Goal: Information Seeking & Learning: Find specific fact

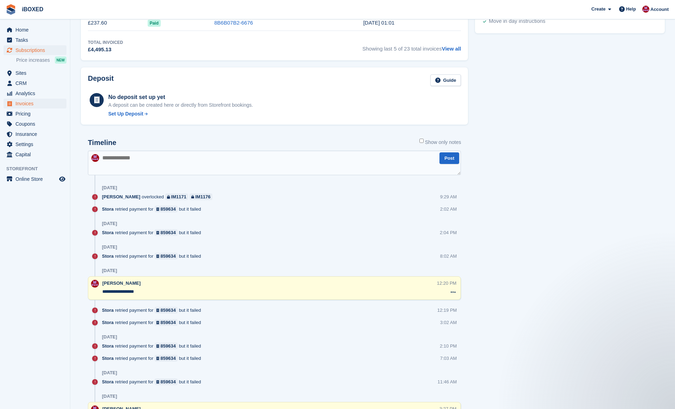
click at [30, 103] on span "Invoices" at bounding box center [36, 104] width 42 height 10
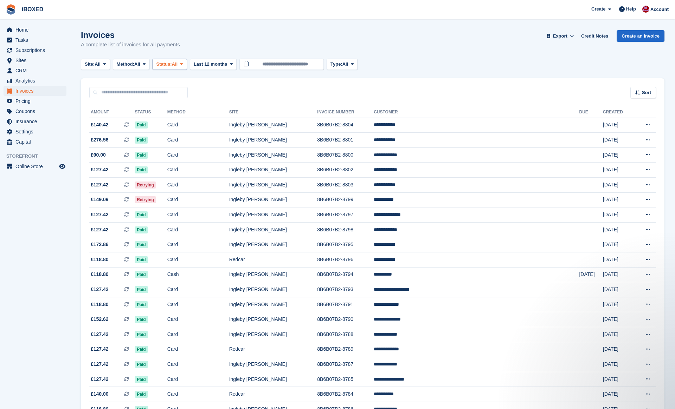
click at [171, 67] on span "Status:" at bounding box center [163, 64] width 15 height 7
click at [184, 115] on link "Open" at bounding box center [185, 118] width 61 height 13
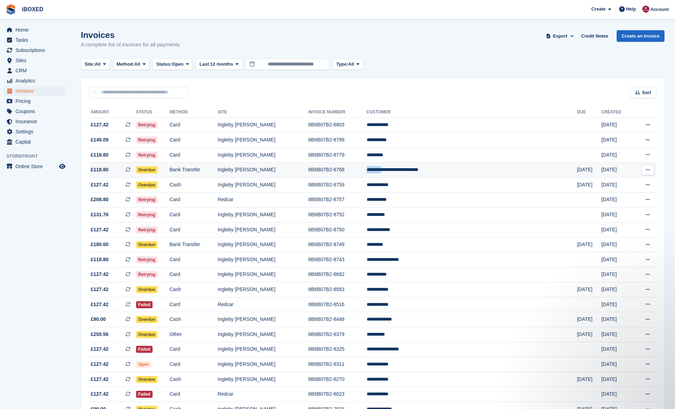
drag, startPoint x: 414, startPoint y: 166, endPoint x: 423, endPoint y: 172, distance: 10.6
click at [423, 172] on td "**********" at bounding box center [471, 170] width 210 height 15
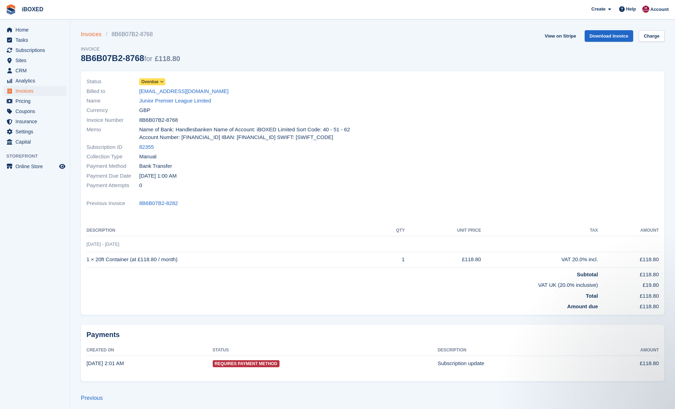
click at [96, 34] on link "Invoices" at bounding box center [93, 34] width 25 height 8
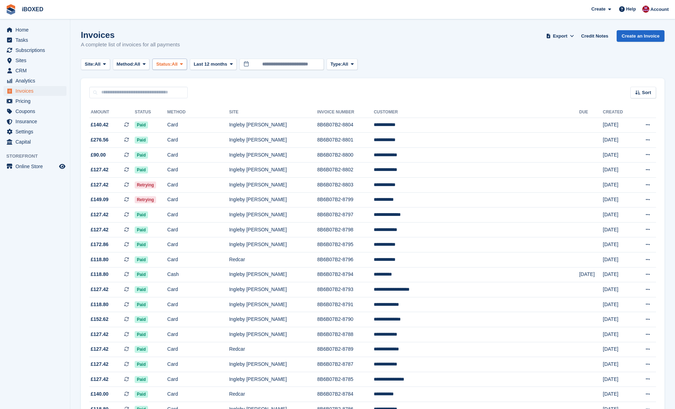
click at [183, 65] on icon at bounding box center [181, 64] width 3 height 5
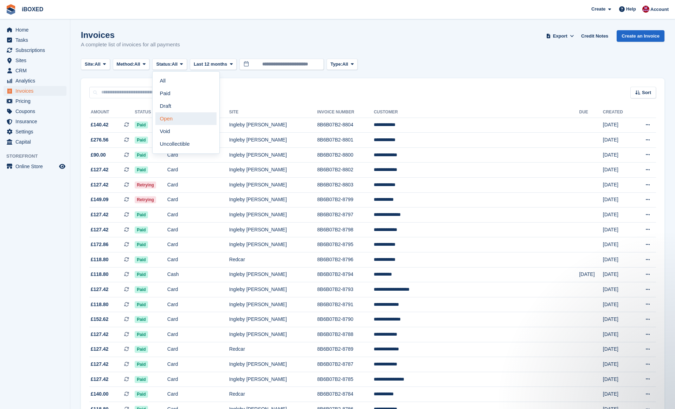
click at [189, 124] on link "Open" at bounding box center [185, 118] width 61 height 13
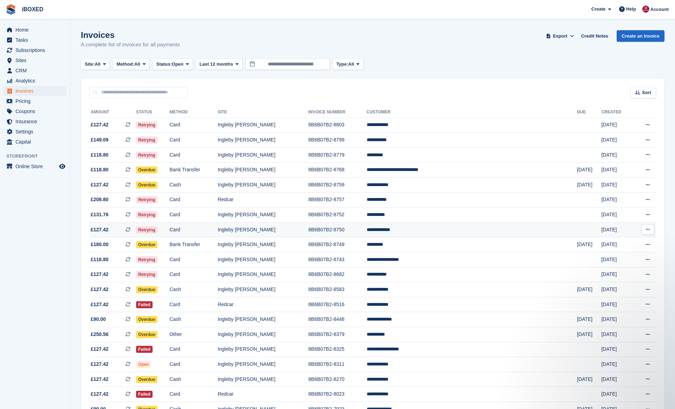
click at [327, 230] on td "8B6B07B2-8750" at bounding box center [337, 229] width 58 height 15
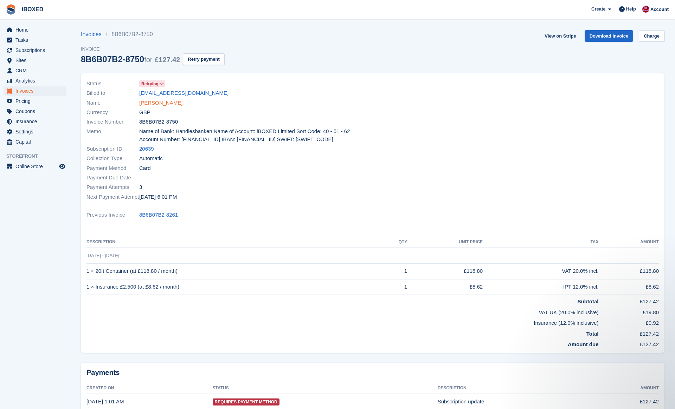
click at [168, 102] on link "Jordan morgan" at bounding box center [160, 103] width 43 height 8
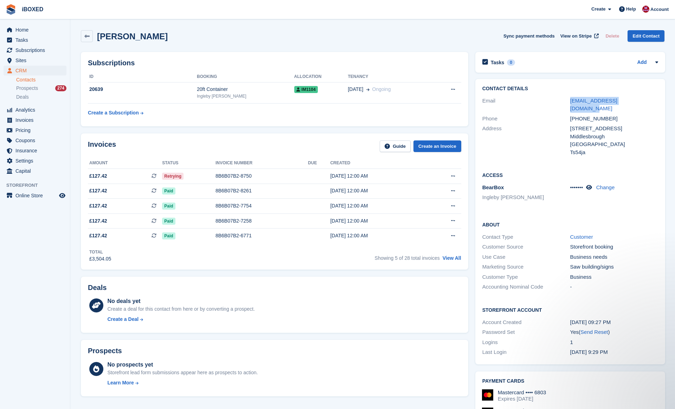
drag, startPoint x: 643, startPoint y: 100, endPoint x: 564, endPoint y: 99, distance: 78.7
click at [564, 99] on div "Email jmorganjoinery@gmail.com" at bounding box center [570, 105] width 176 height 18
click at [652, 150] on div "Contact Details Email jmorganjoinery@gmail.com Phone +447539831432 Address 45 W…" at bounding box center [570, 121] width 190 height 85
click at [605, 100] on link "jmorganjoinery@gmail.com" at bounding box center [593, 105] width 47 height 14
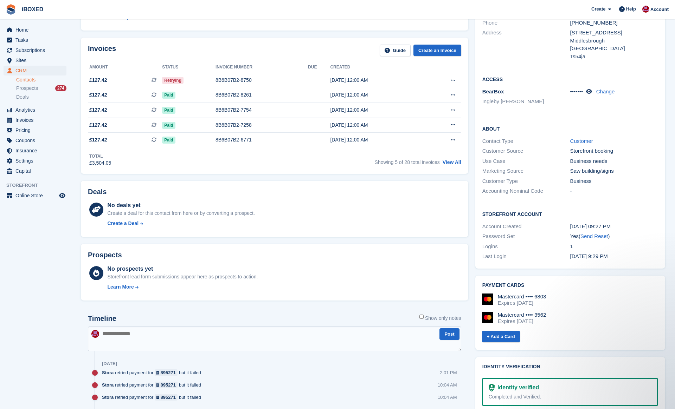
scroll to position [214, 0]
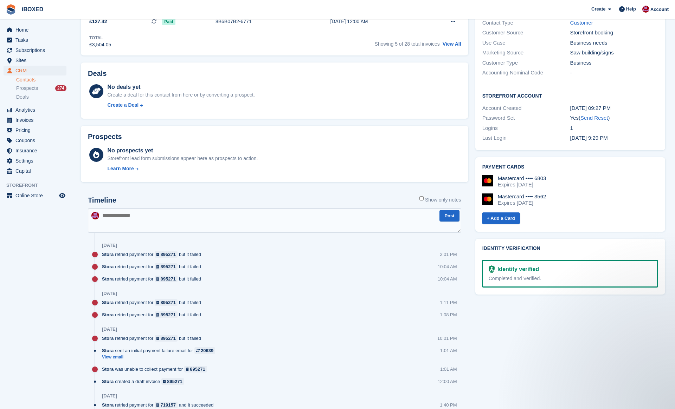
click at [232, 226] on textarea at bounding box center [274, 220] width 373 height 25
type textarea "**********"
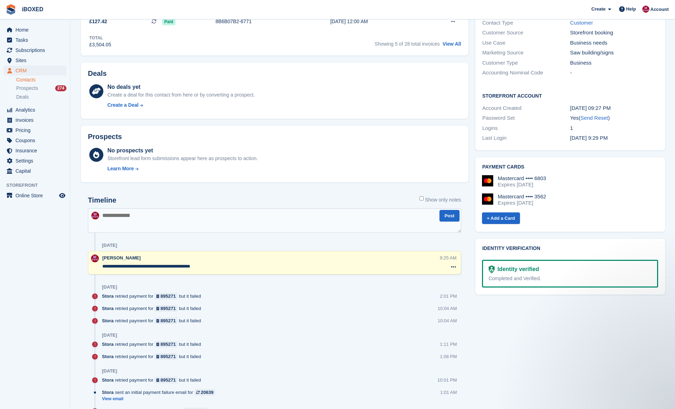
scroll to position [0, 0]
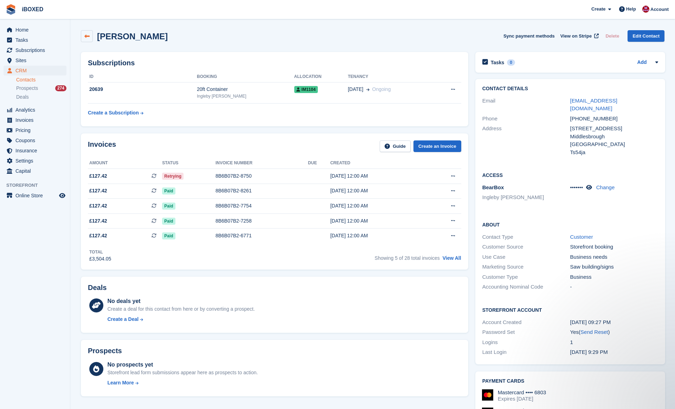
click at [90, 36] on link at bounding box center [87, 36] width 12 height 12
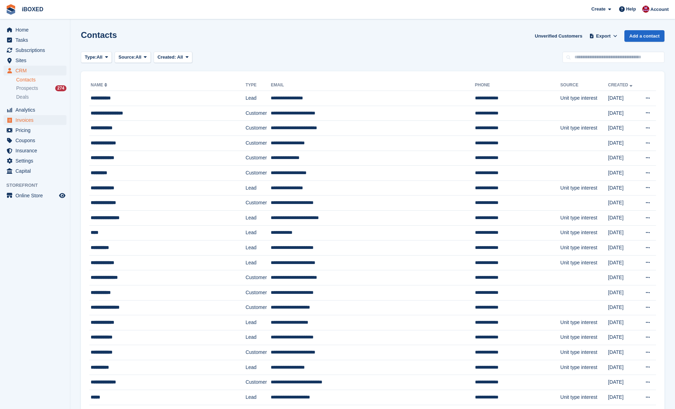
click at [42, 121] on span "Invoices" at bounding box center [36, 120] width 42 height 10
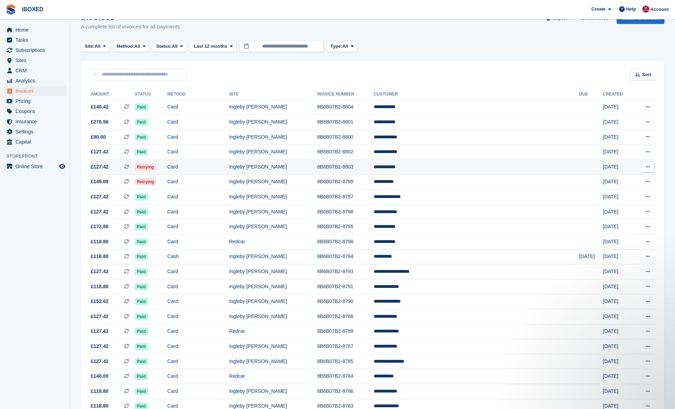
scroll to position [14, 0]
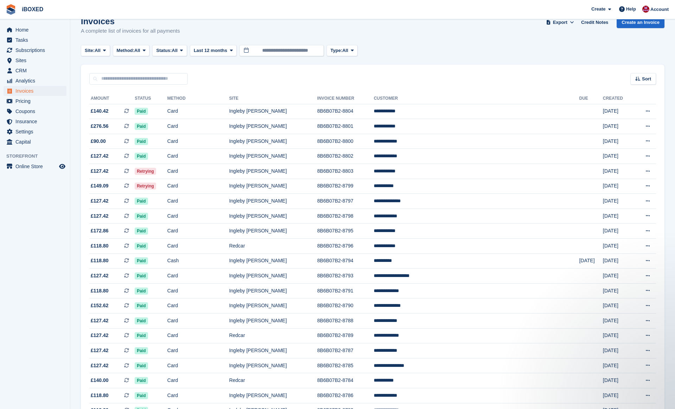
click at [178, 54] on button "Status: All" at bounding box center [169, 51] width 34 height 12
click at [191, 106] on link "Open" at bounding box center [185, 105] width 61 height 13
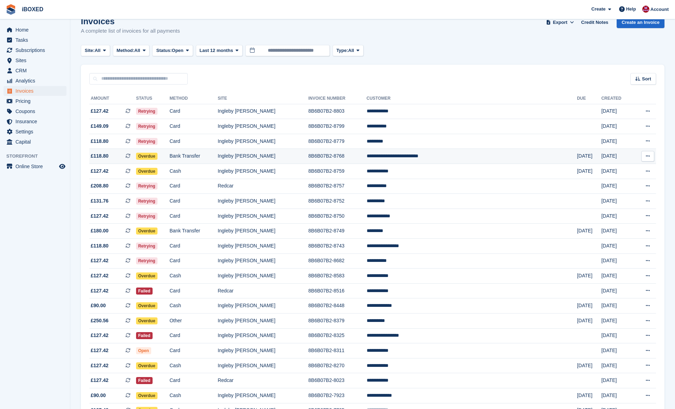
click at [217, 156] on td "Bank Transfer" at bounding box center [193, 156] width 48 height 15
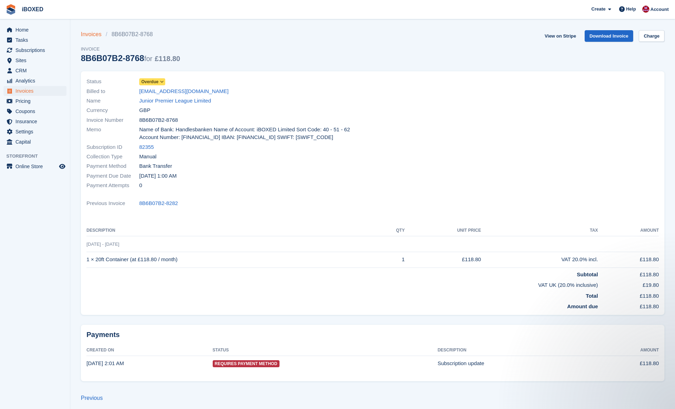
click at [88, 34] on link "Invoices" at bounding box center [93, 34] width 25 height 8
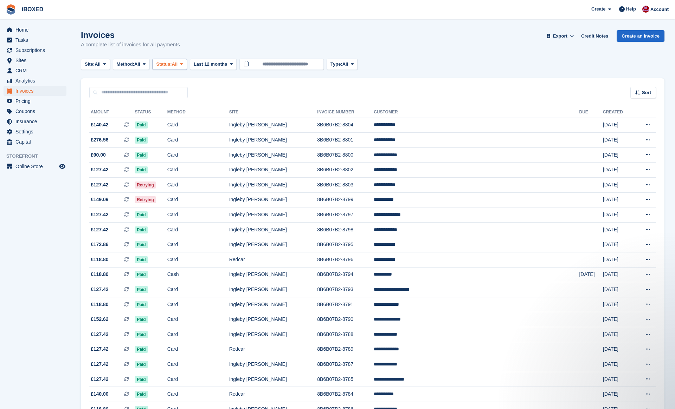
click at [182, 69] on button "Status: All" at bounding box center [169, 65] width 34 height 12
click at [185, 116] on link "Open" at bounding box center [185, 118] width 61 height 13
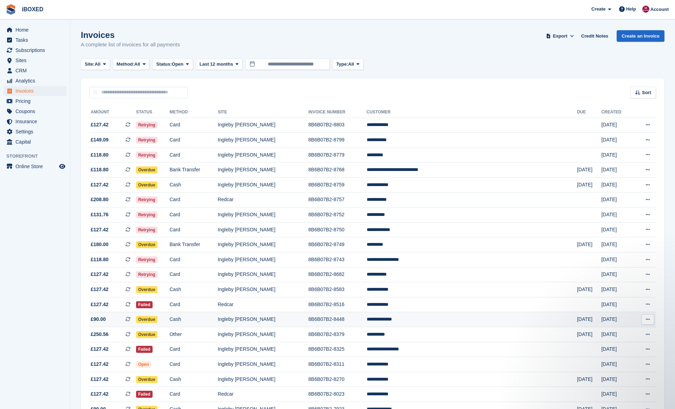
click at [308, 324] on td "Ingleby [PERSON_NAME]" at bounding box center [262, 319] width 91 height 15
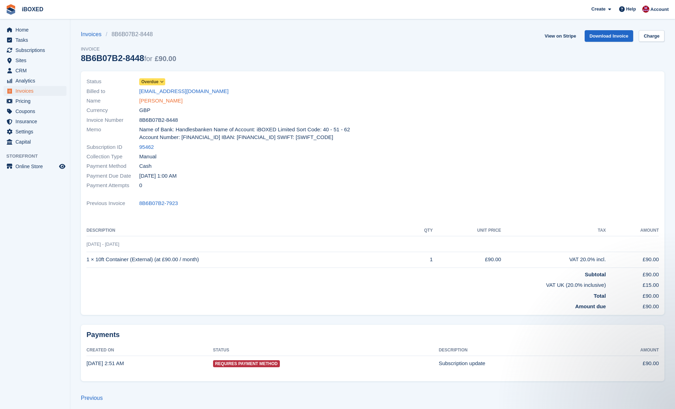
click at [153, 103] on link "Rachel Jackson" at bounding box center [160, 101] width 43 height 8
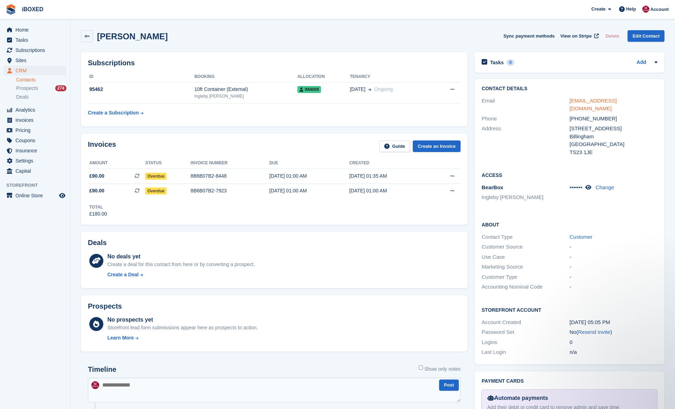
click at [616, 102] on link "rachyjackson1982@gmail.com" at bounding box center [592, 105] width 47 height 14
click at [87, 36] on icon at bounding box center [86, 36] width 5 height 5
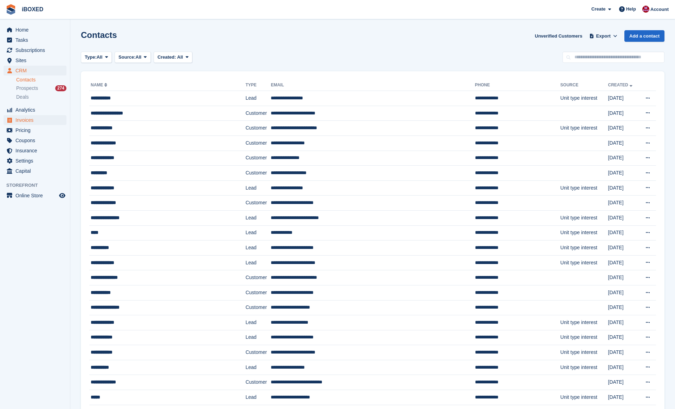
click at [47, 118] on span "Invoices" at bounding box center [36, 120] width 42 height 10
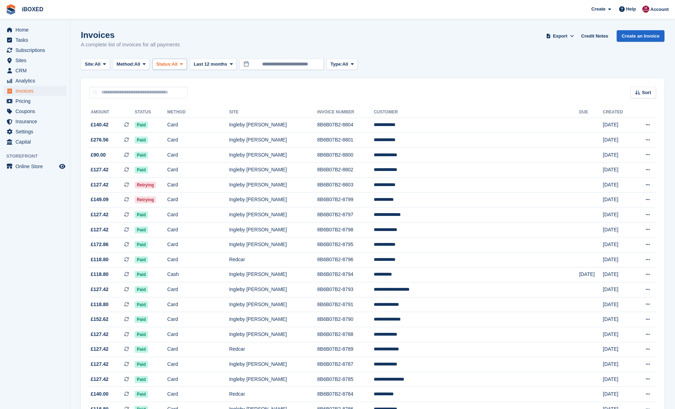
click at [178, 63] on span "All" at bounding box center [175, 64] width 6 height 7
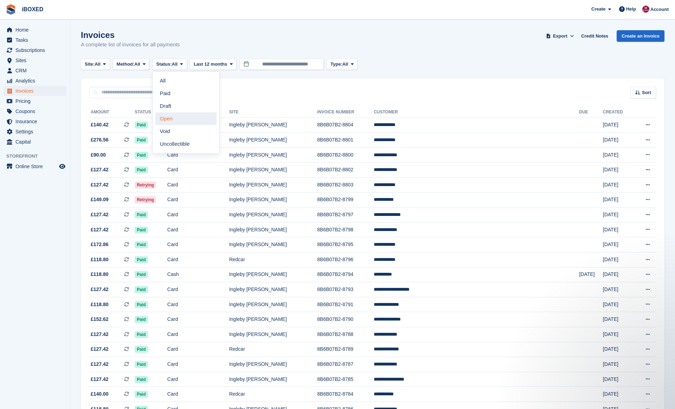
click at [194, 123] on link "Open" at bounding box center [185, 118] width 61 height 13
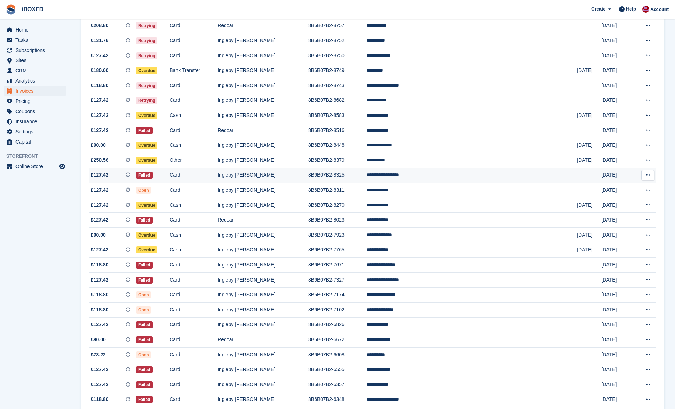
scroll to position [178, 0]
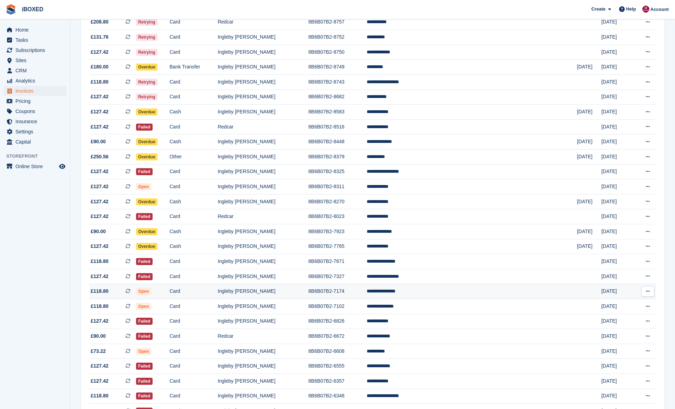
click at [327, 297] on td "8B6B07B2-7174" at bounding box center [337, 291] width 58 height 15
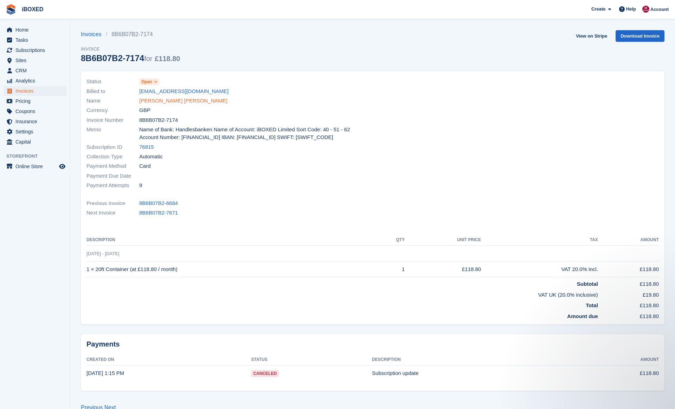
click at [165, 99] on link "[PERSON_NAME] [PERSON_NAME]" at bounding box center [183, 101] width 88 height 8
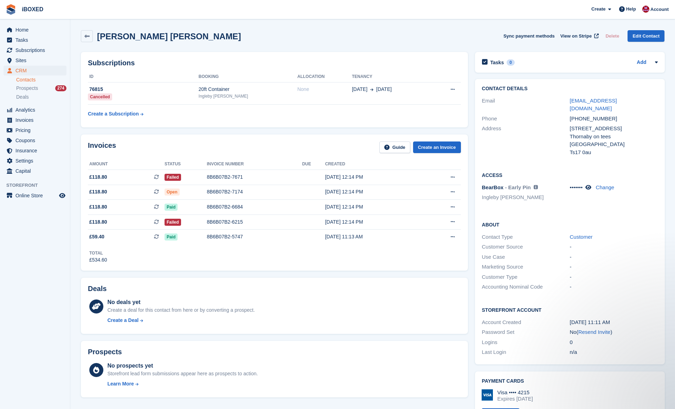
click at [40, 72] on span "CRM" at bounding box center [36, 71] width 42 height 10
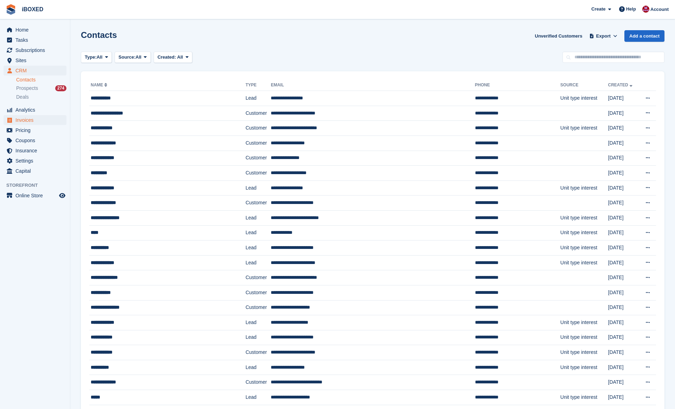
click at [45, 122] on span "Invoices" at bounding box center [36, 120] width 42 height 10
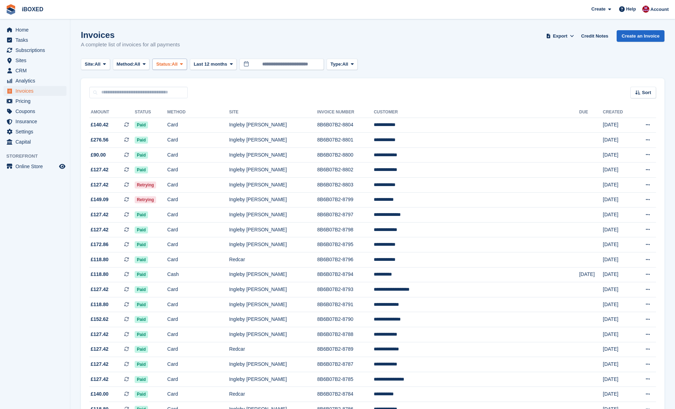
click at [184, 62] on span at bounding box center [181, 64] width 6 height 6
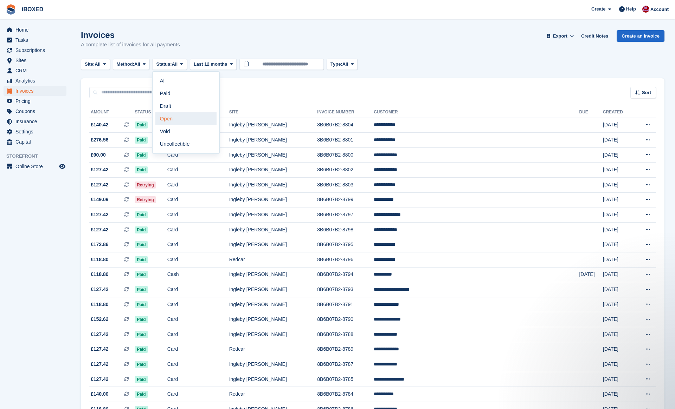
click at [182, 118] on link "Open" at bounding box center [185, 118] width 61 height 13
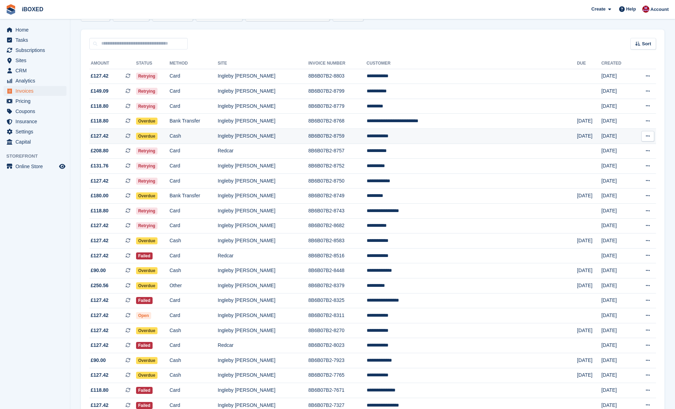
scroll to position [47, 0]
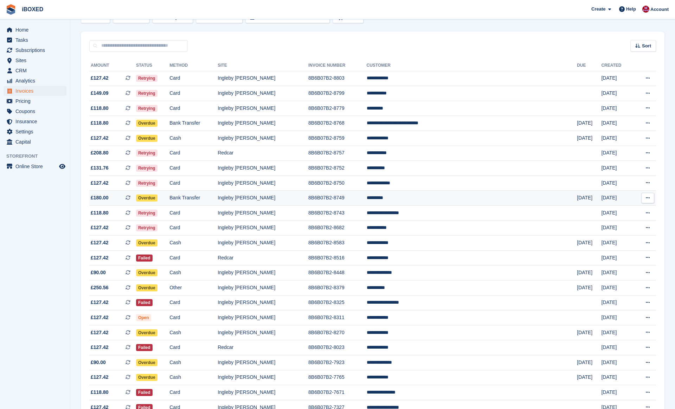
click at [430, 202] on td "*********" at bounding box center [471, 198] width 210 height 15
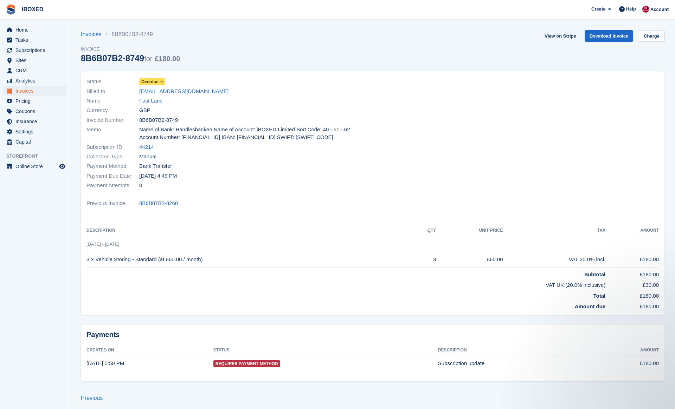
scroll to position [1, 0]
click at [99, 34] on link "Invoices" at bounding box center [93, 34] width 25 height 8
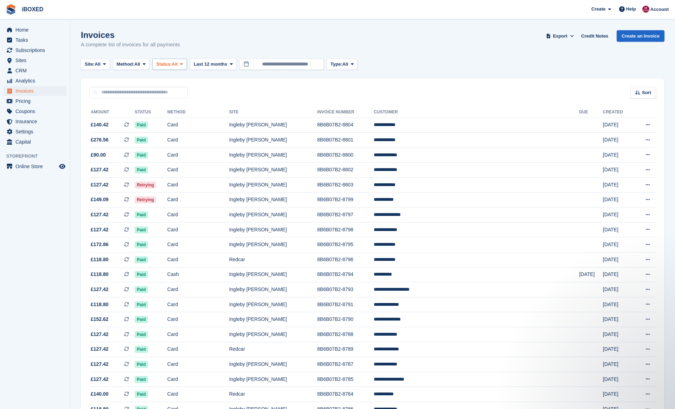
click at [171, 65] on span "Status:" at bounding box center [163, 64] width 15 height 7
click at [182, 115] on link "Open" at bounding box center [185, 118] width 61 height 13
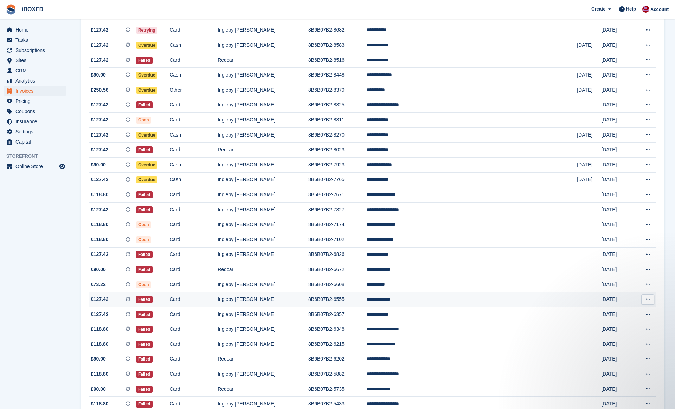
scroll to position [245, 0]
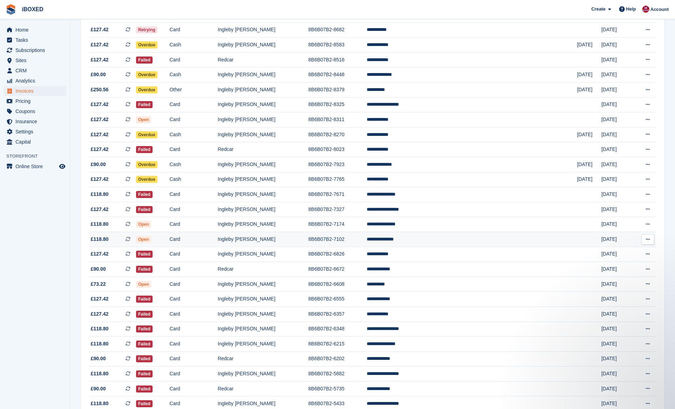
click at [366, 247] on td "8B6B07B2-7102" at bounding box center [337, 239] width 58 height 15
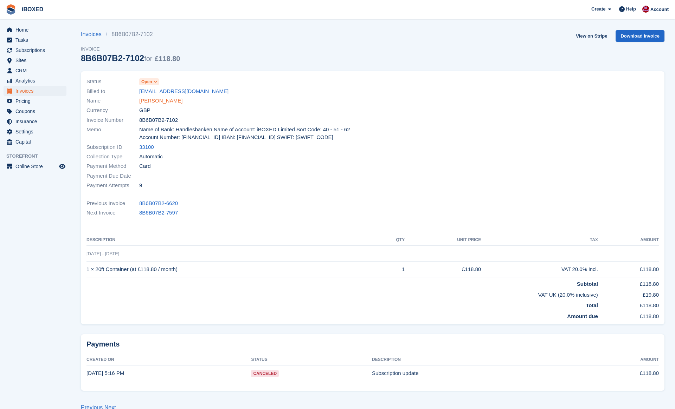
click at [163, 99] on link "[PERSON_NAME]" at bounding box center [160, 101] width 43 height 8
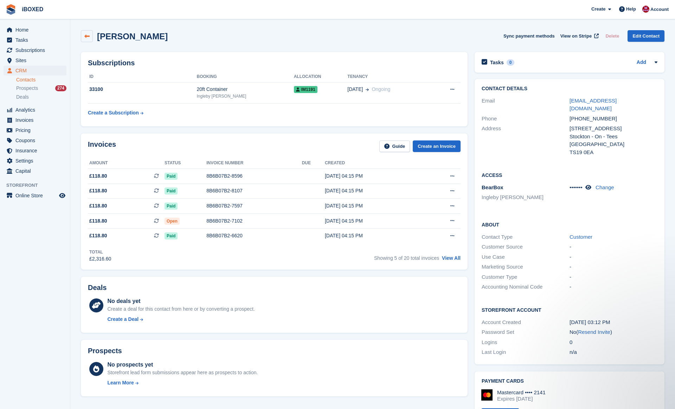
click at [92, 39] on link at bounding box center [87, 36] width 12 height 12
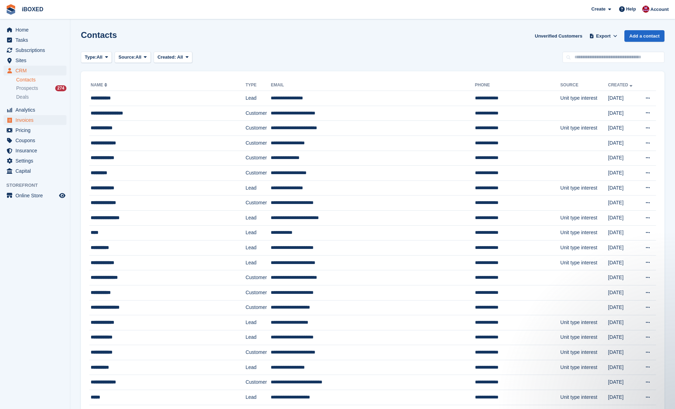
click at [45, 120] on span "Invoices" at bounding box center [36, 120] width 42 height 10
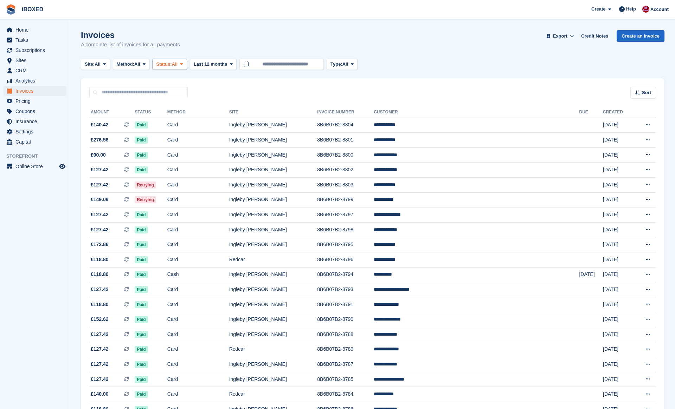
click at [178, 63] on span "All" at bounding box center [175, 64] width 6 height 7
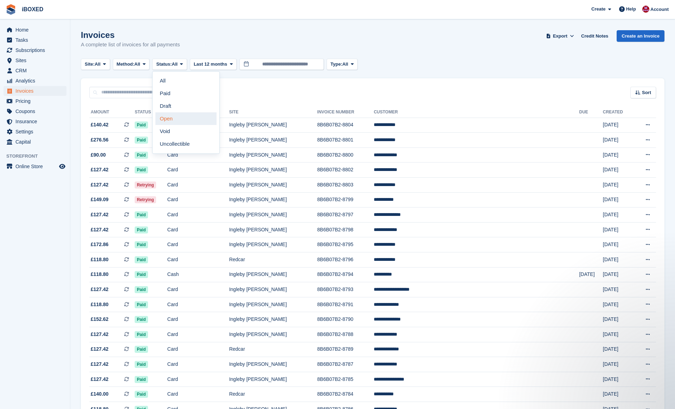
click at [192, 123] on link "Open" at bounding box center [185, 118] width 61 height 13
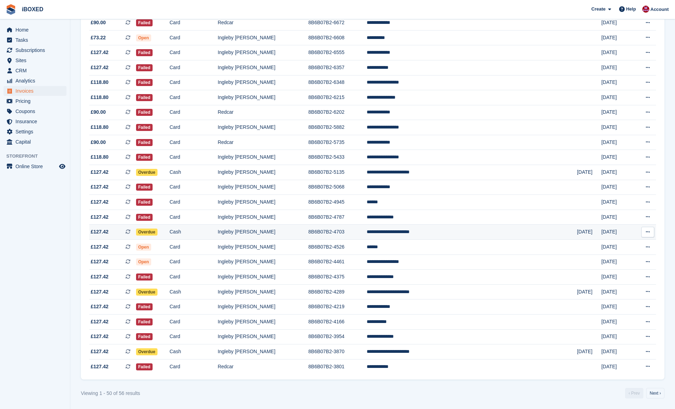
scroll to position [493, 0]
click at [285, 240] on td "Ingleby [PERSON_NAME]" at bounding box center [262, 232] width 91 height 15
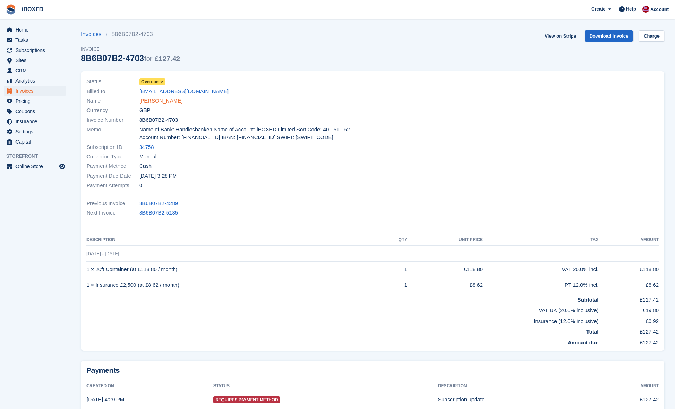
click at [162, 99] on link "[PERSON_NAME]" at bounding box center [160, 101] width 43 height 8
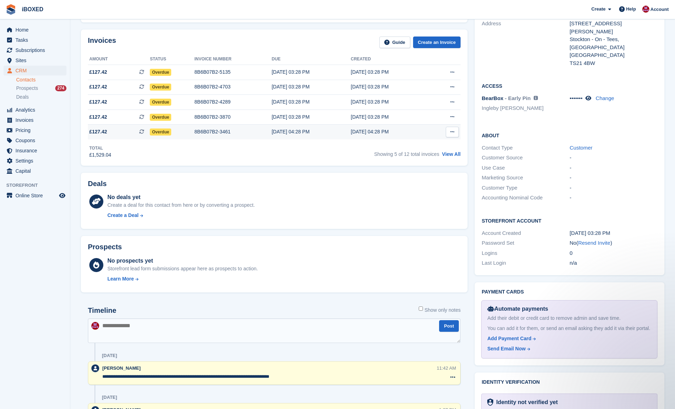
scroll to position [105, 0]
click at [443, 157] on link "View All" at bounding box center [451, 154] width 19 height 6
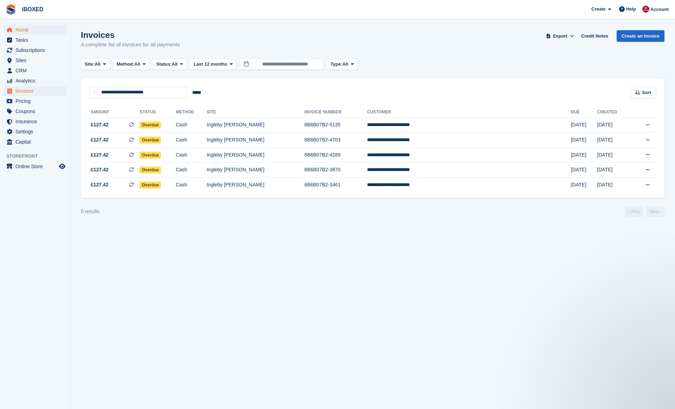
click at [22, 27] on span "Home" at bounding box center [36, 30] width 42 height 10
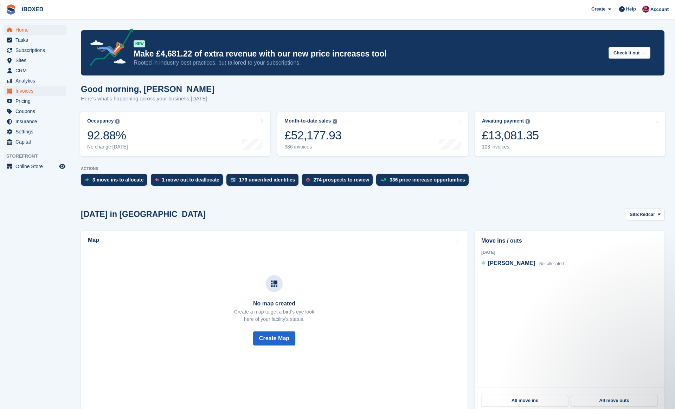
click at [35, 91] on span "Invoices" at bounding box center [36, 91] width 42 height 10
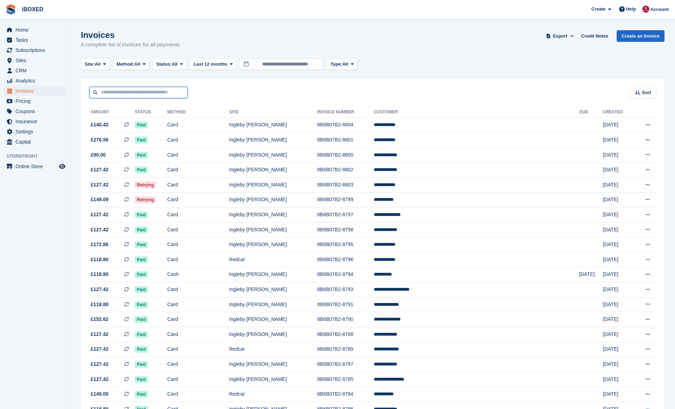
click at [161, 95] on input "text" at bounding box center [138, 93] width 98 height 12
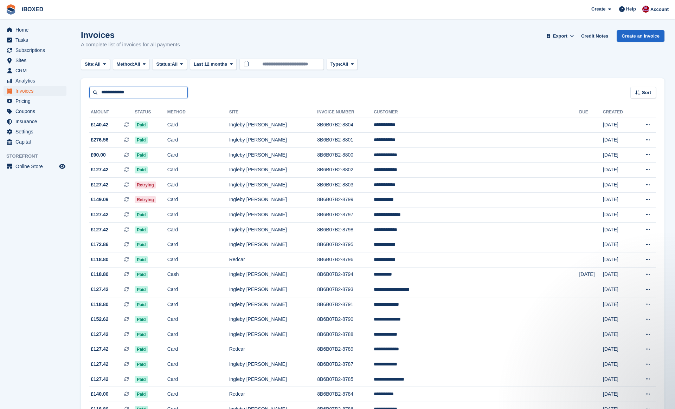
type input "**********"
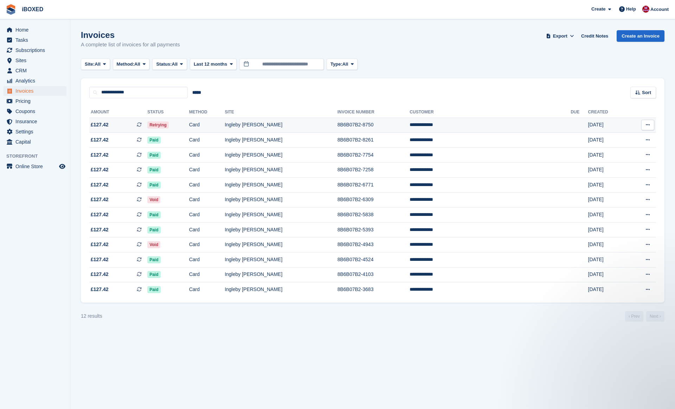
click at [189, 130] on td "Retrying" at bounding box center [167, 125] width 41 height 15
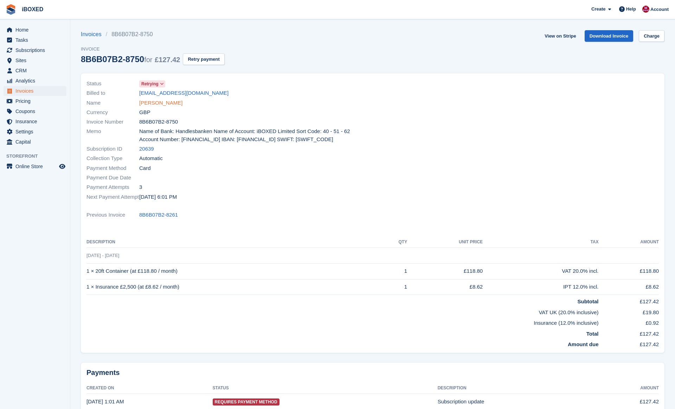
click at [157, 101] on link "[PERSON_NAME]" at bounding box center [160, 103] width 43 height 8
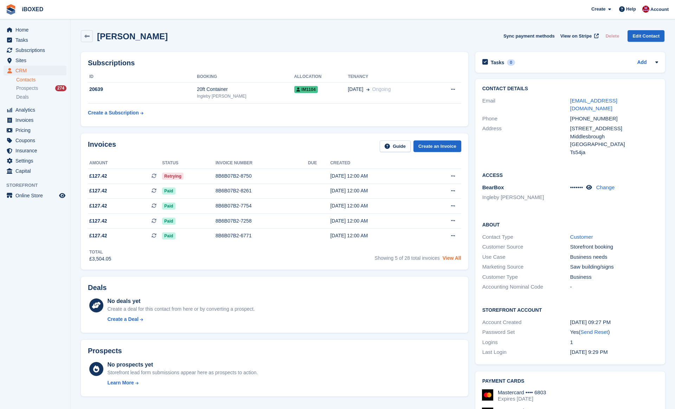
click at [449, 261] on link "View All" at bounding box center [451, 258] width 19 height 6
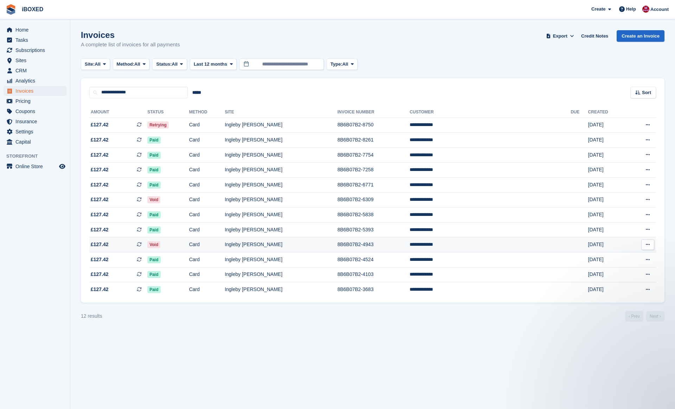
click at [160, 247] on span "Void" at bounding box center [153, 244] width 13 height 7
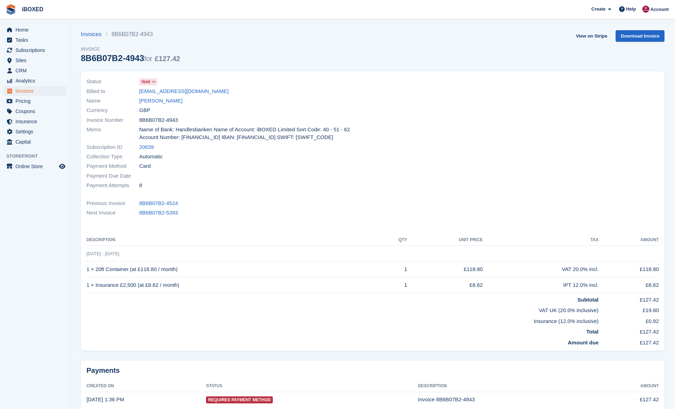
click at [151, 83] on span at bounding box center [154, 82] width 6 height 6
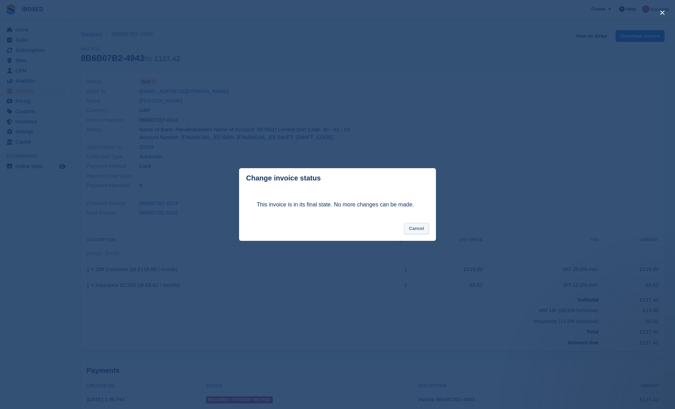
click at [419, 230] on button "Cancel" at bounding box center [416, 229] width 25 height 12
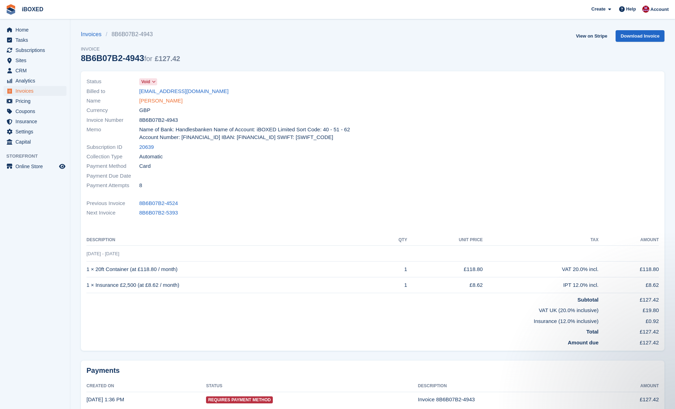
click at [156, 99] on link "[PERSON_NAME]" at bounding box center [160, 101] width 43 height 8
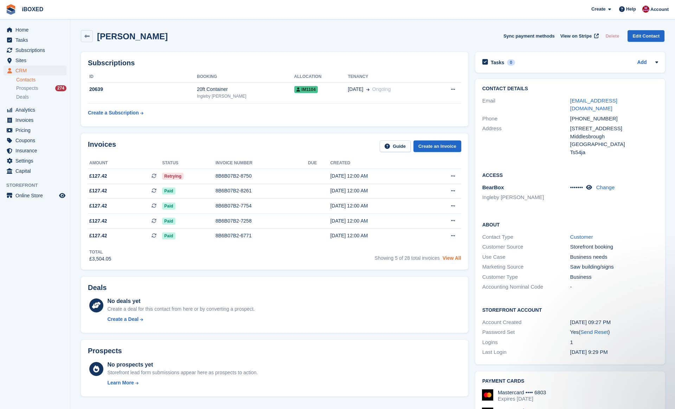
click at [455, 260] on link "View All" at bounding box center [451, 258] width 19 height 6
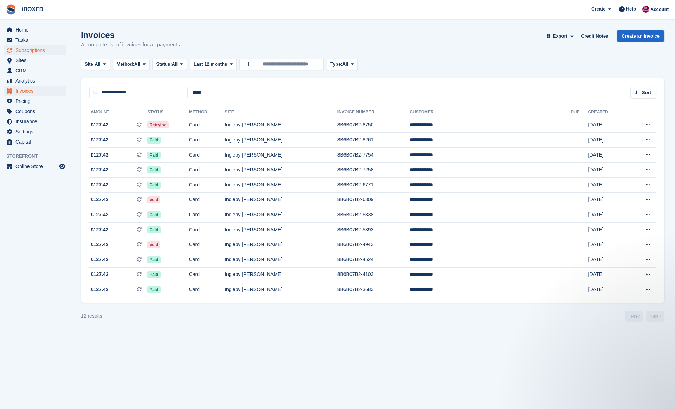
click at [41, 51] on span "Subscriptions" at bounding box center [36, 50] width 42 height 10
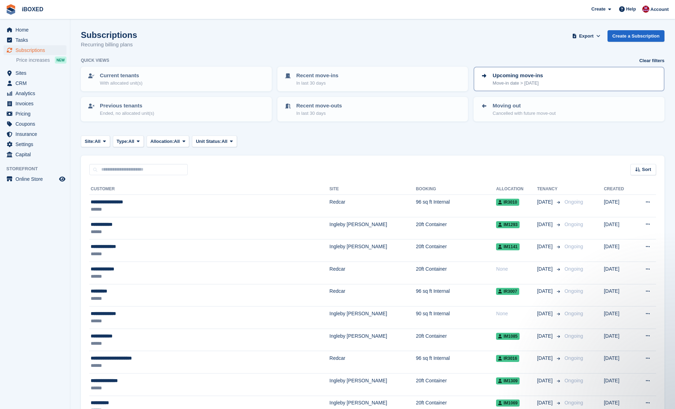
click at [574, 79] on div "Upcoming move-ins Move-in date > today" at bounding box center [569, 79] width 178 height 15
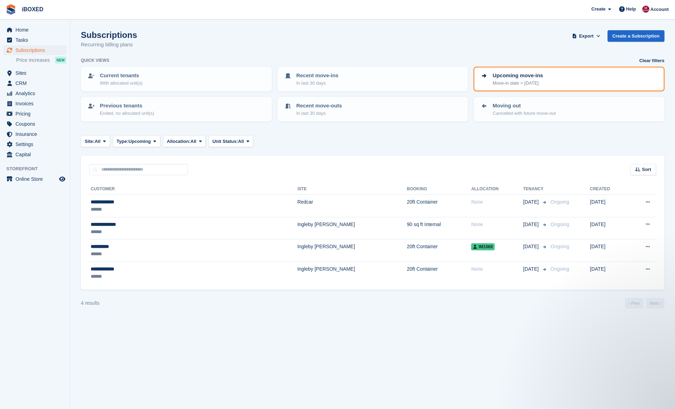
click at [529, 22] on section "Subscriptions Recurring billing plans Export Export Subscriptions Export a CSV …" at bounding box center [372, 204] width 604 height 409
